Goal: Transaction & Acquisition: Download file/media

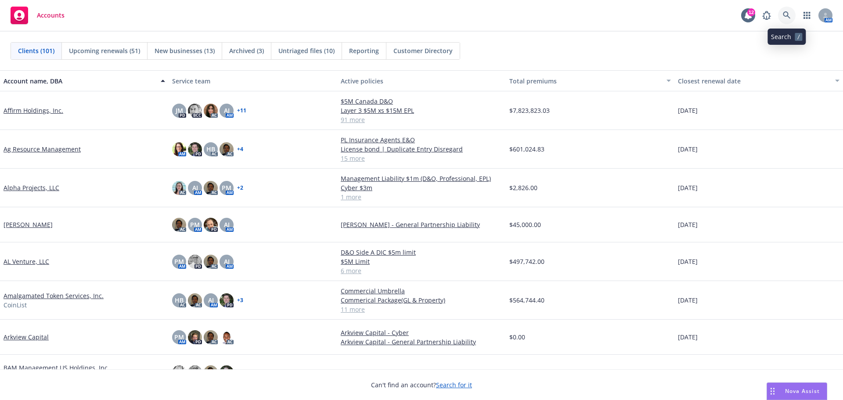
click at [789, 15] on icon at bounding box center [787, 15] width 8 height 8
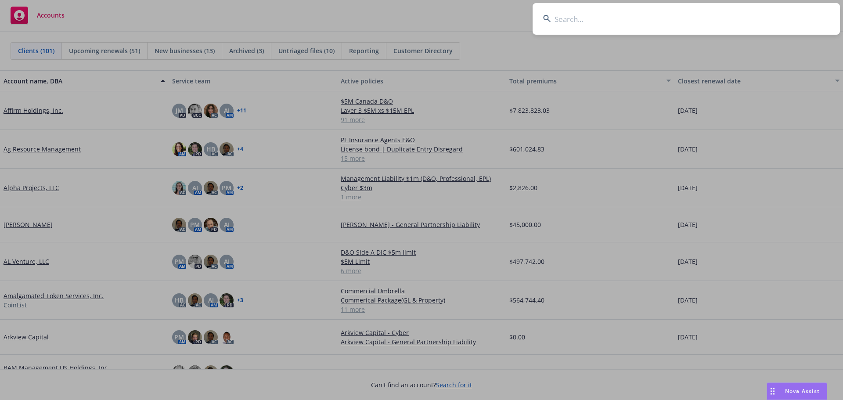
type input "o"
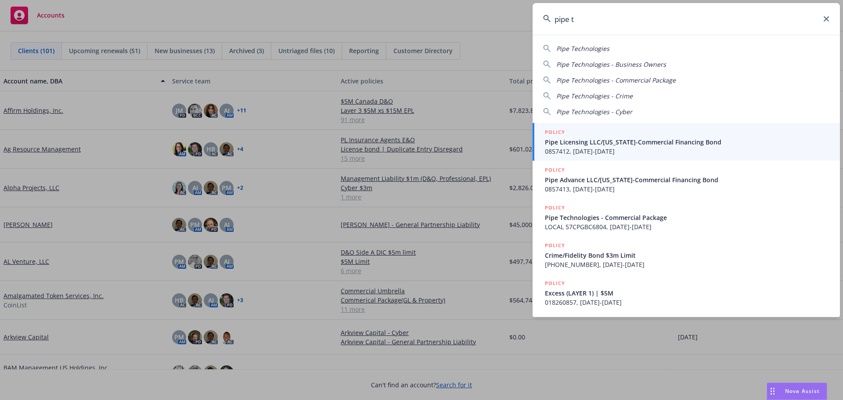
click at [594, 48] on span "Pipe Technologies" at bounding box center [582, 48] width 53 height 8
type input "Pipe Technologies"
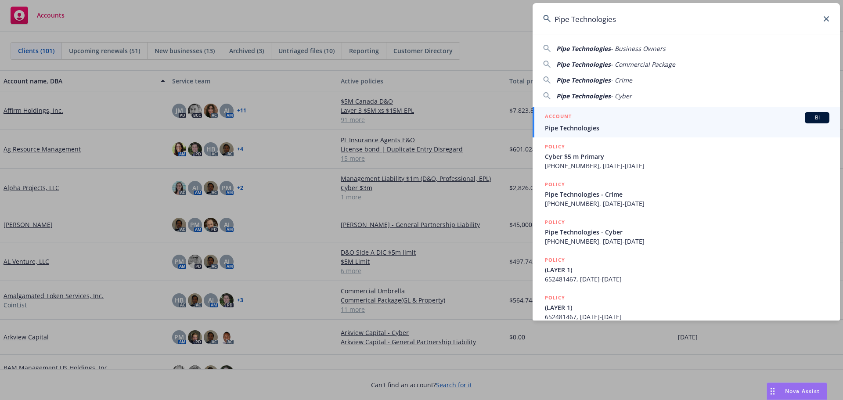
click at [585, 125] on span "Pipe Technologies" at bounding box center [687, 127] width 284 height 9
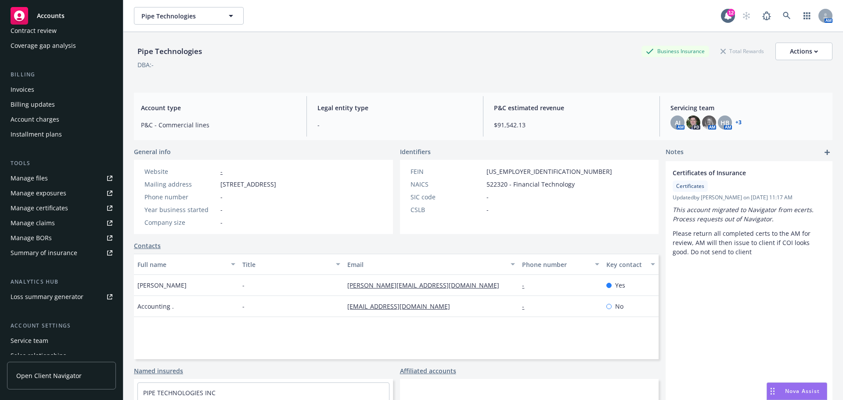
scroll to position [132, 0]
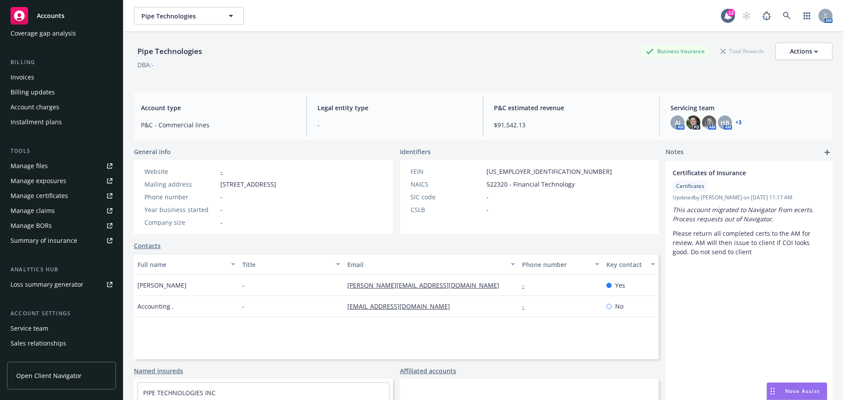
click at [32, 195] on div "Manage certificates" at bounding box center [40, 196] width 58 height 14
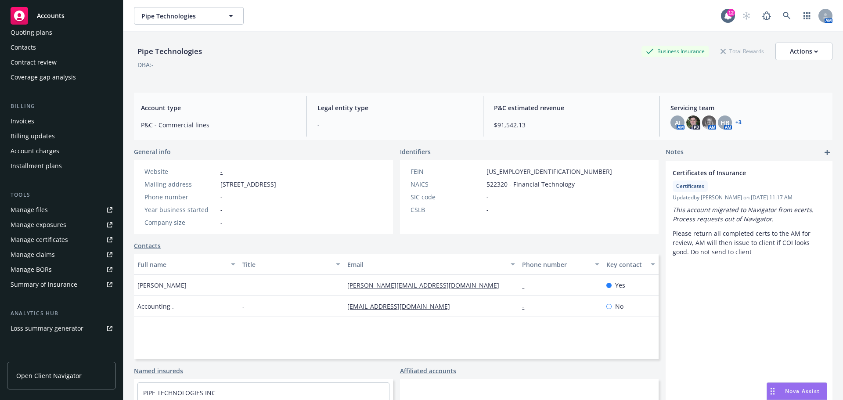
scroll to position [0, 0]
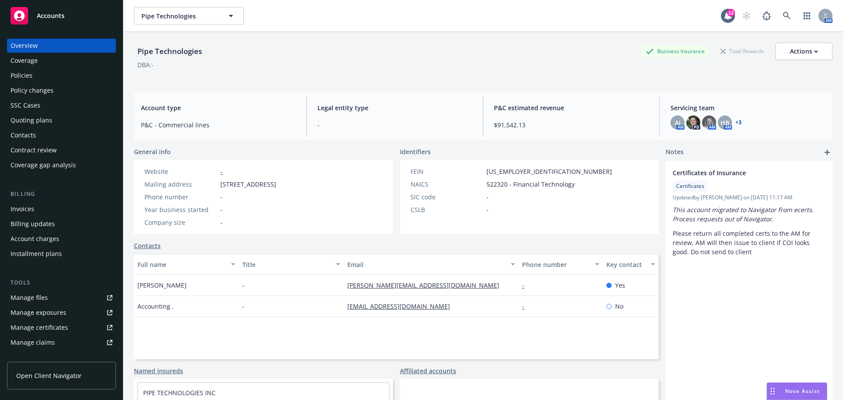
click at [27, 76] on div "Policies" at bounding box center [22, 75] width 22 height 14
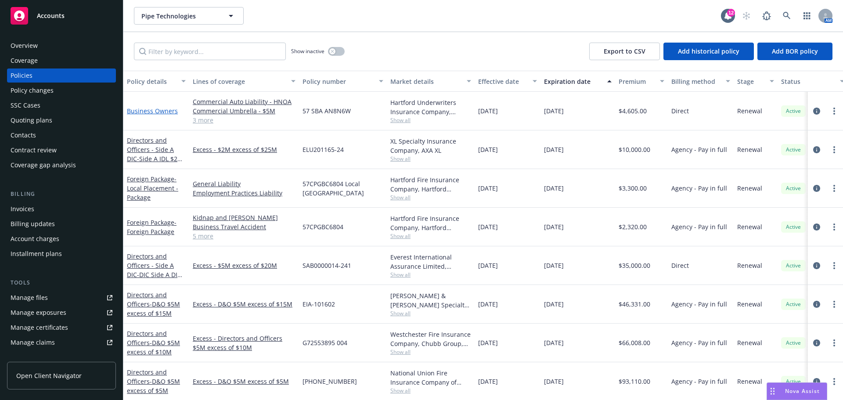
click at [161, 111] on link "Business Owners" at bounding box center [152, 111] width 51 height 8
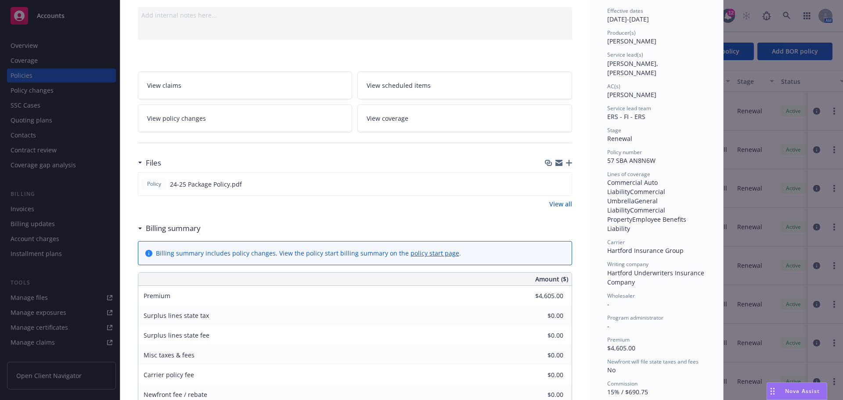
scroll to position [88, 0]
click at [546, 183] on icon "download file" at bounding box center [549, 181] width 6 height 5
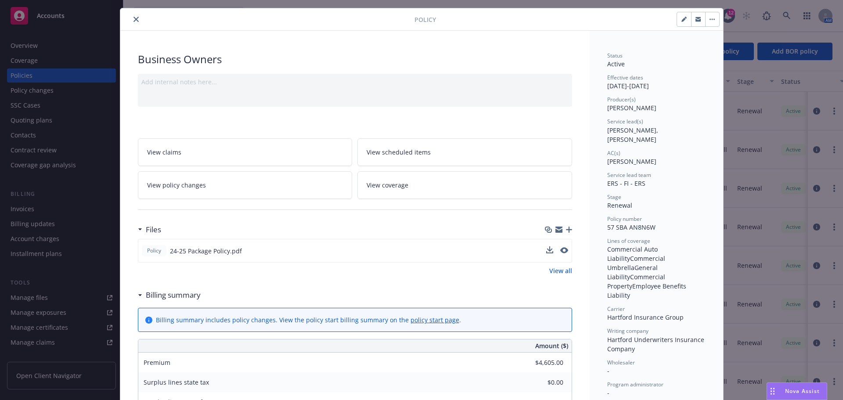
scroll to position [0, 0]
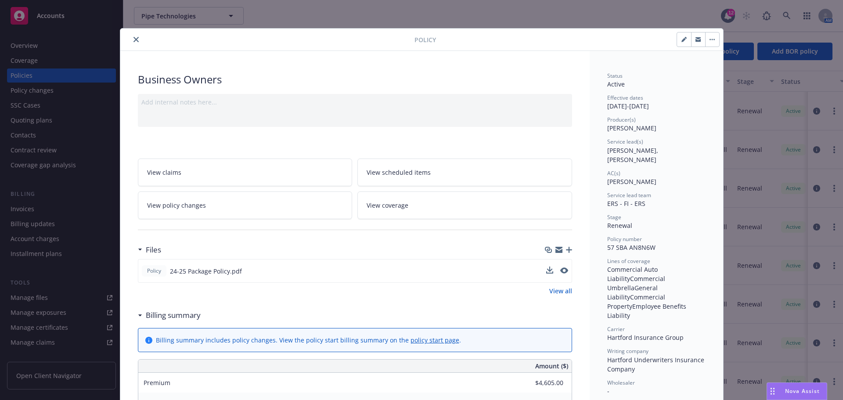
click at [133, 40] on icon "close" at bounding box center [135, 39] width 5 height 5
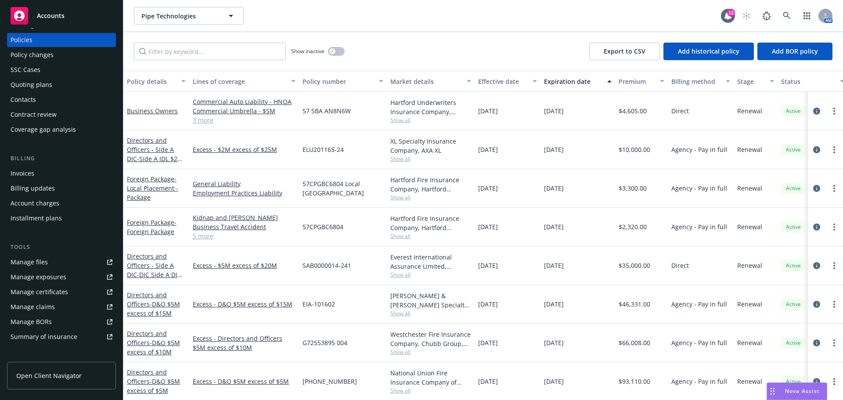
scroll to position [132, 0]
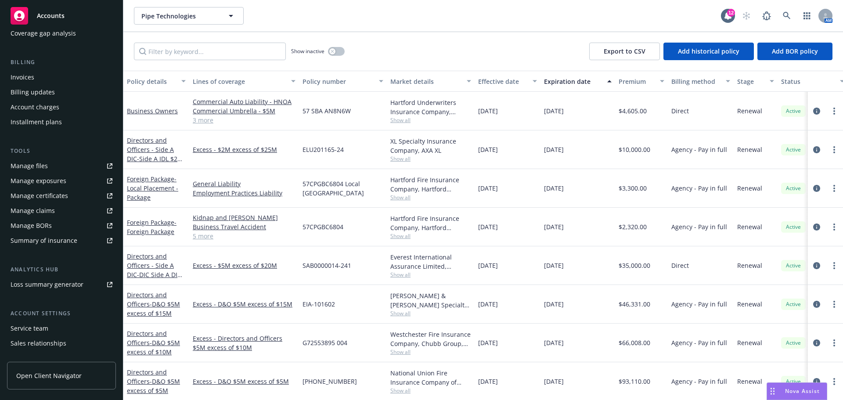
click at [45, 198] on div "Manage certificates" at bounding box center [40, 196] width 58 height 14
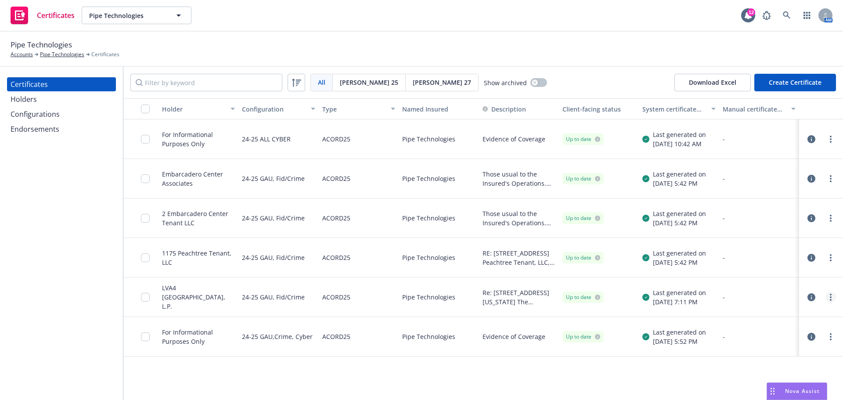
click at [829, 299] on link "more" at bounding box center [830, 297] width 11 height 11
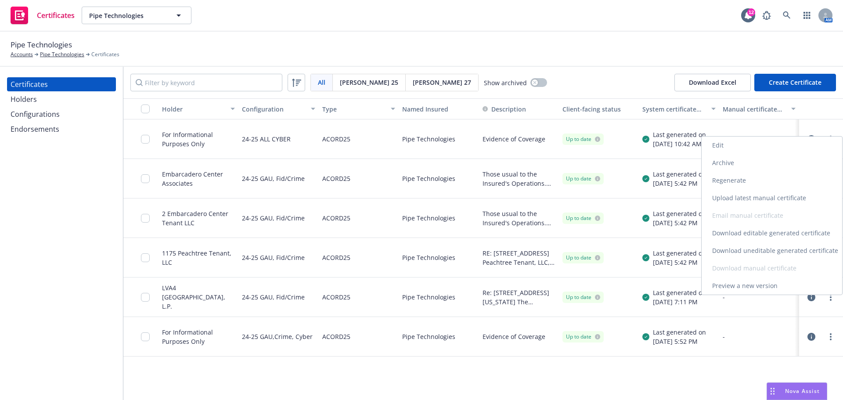
click at [768, 249] on link "Download uneditable generated certificate" at bounding box center [772, 251] width 140 height 18
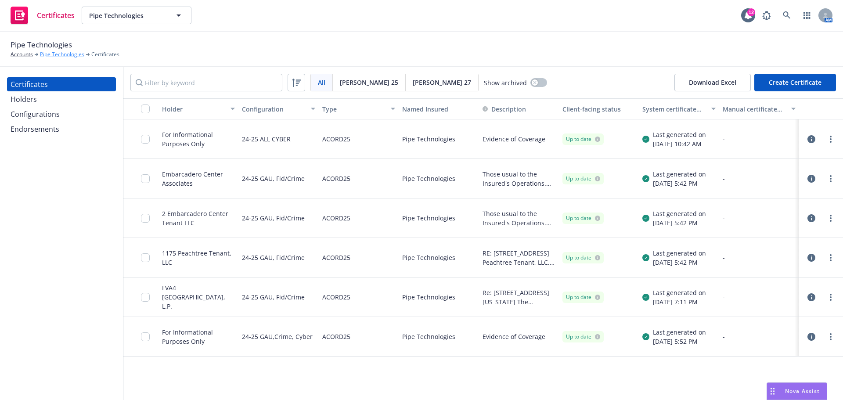
click at [61, 55] on link "Pipe Technologies" at bounding box center [62, 54] width 44 height 8
click at [833, 258] on link "more" at bounding box center [830, 257] width 11 height 11
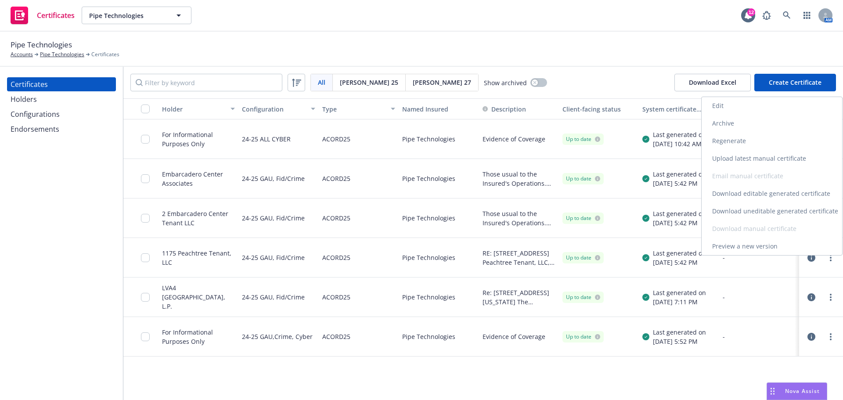
click at [784, 211] on link "Download uneditable generated certificate" at bounding box center [772, 211] width 140 height 18
